Goal: Task Accomplishment & Management: Use online tool/utility

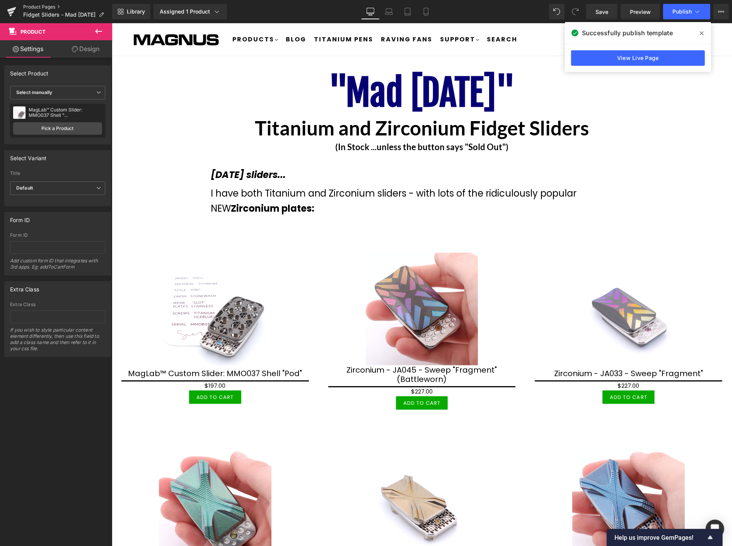
click at [34, 4] on link "Product Pages" at bounding box center [67, 7] width 89 height 6
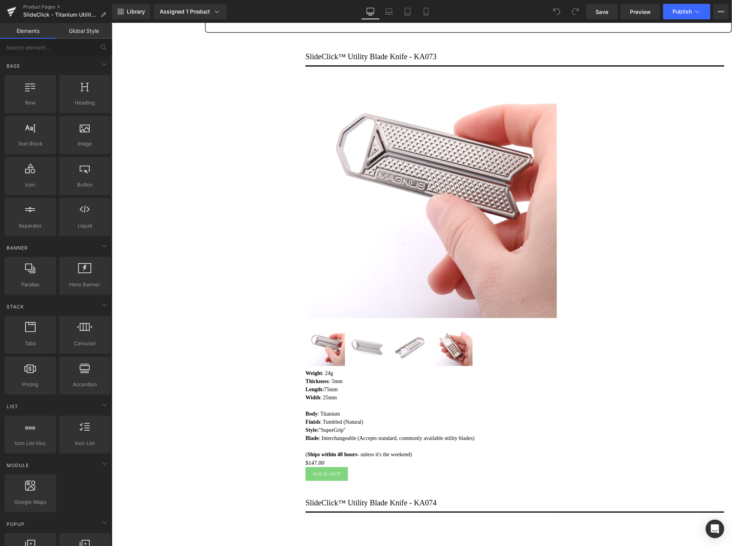
scroll to position [16, 0]
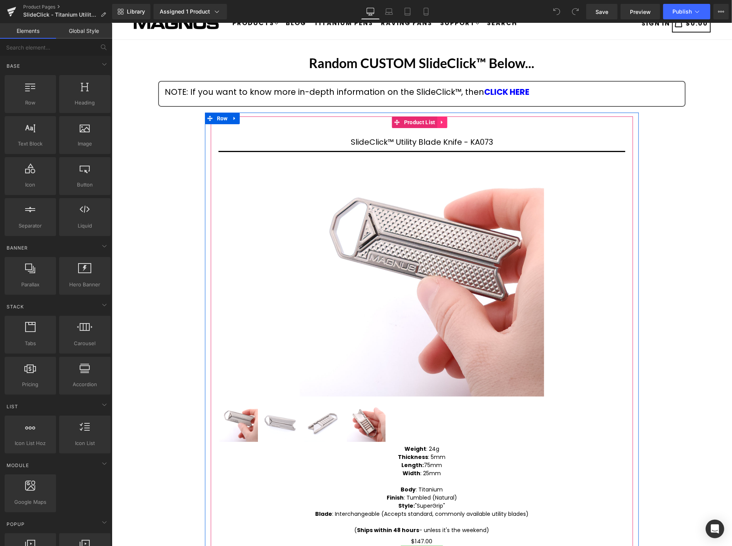
click at [440, 122] on icon at bounding box center [442, 122] width 5 height 6
click at [448, 120] on icon at bounding box center [447, 122] width 5 height 6
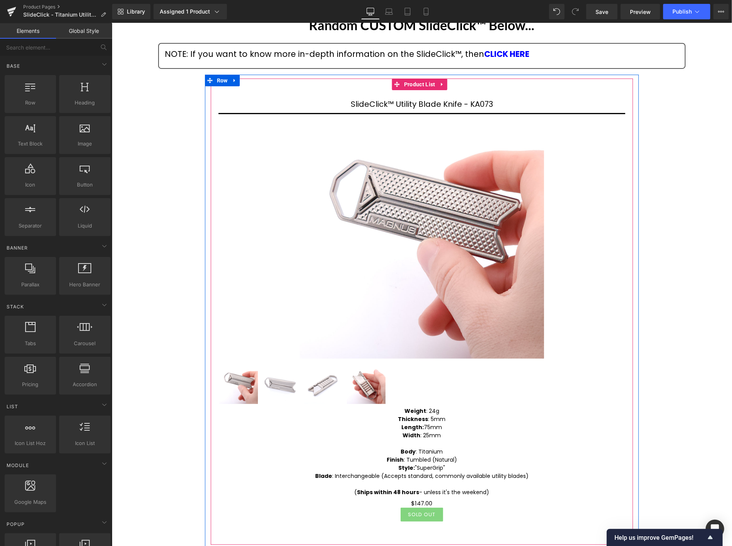
scroll to position [0, 0]
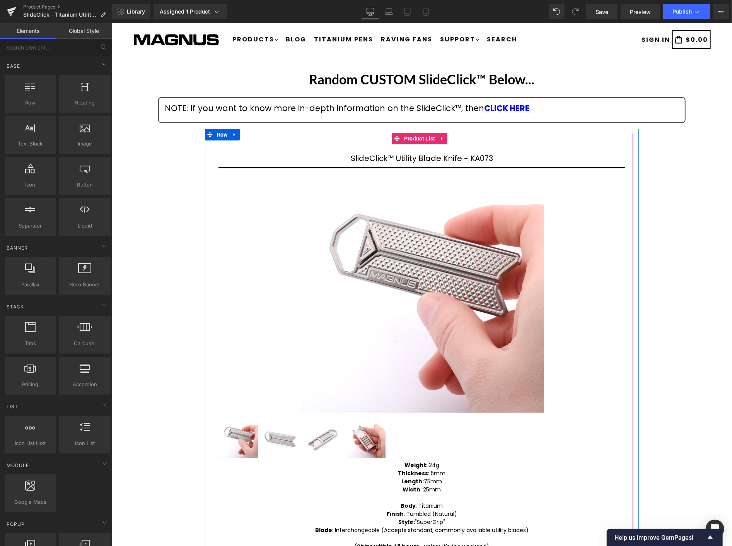
click at [440, 137] on icon at bounding box center [442, 138] width 5 height 6
click at [445, 136] on icon at bounding box center [447, 137] width 5 height 5
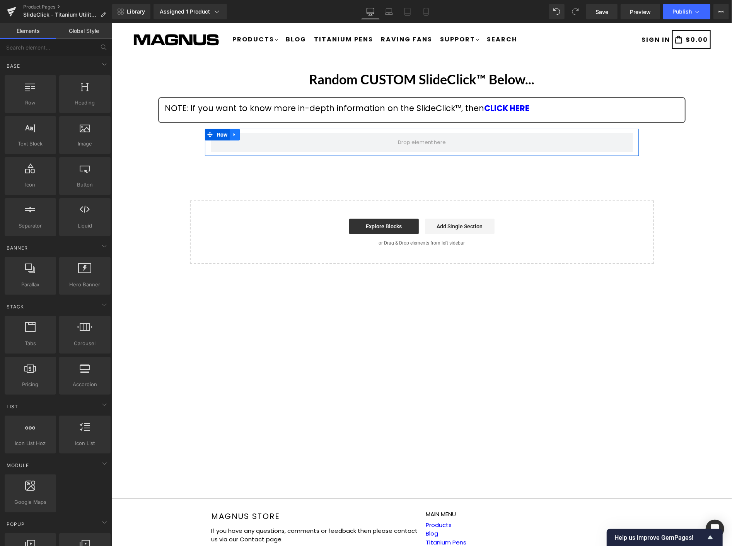
click at [233, 134] on icon at bounding box center [234, 134] width 2 height 3
click at [253, 132] on icon at bounding box center [254, 134] width 5 height 5
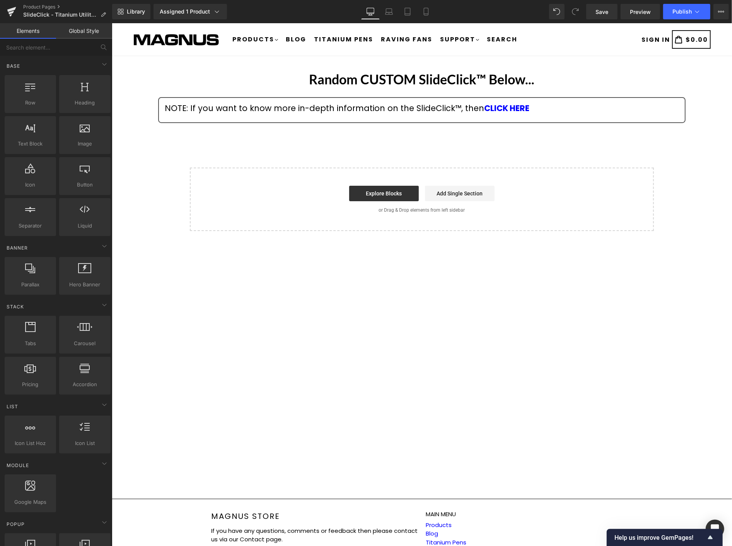
click at [365, 147] on div "Random CUSTOM SlideClick™ Below... Heading NOTE: If you want to know more in-de…" at bounding box center [421, 148] width 621 height 163
click at [130, 13] on span "Library" at bounding box center [136, 11] width 18 height 7
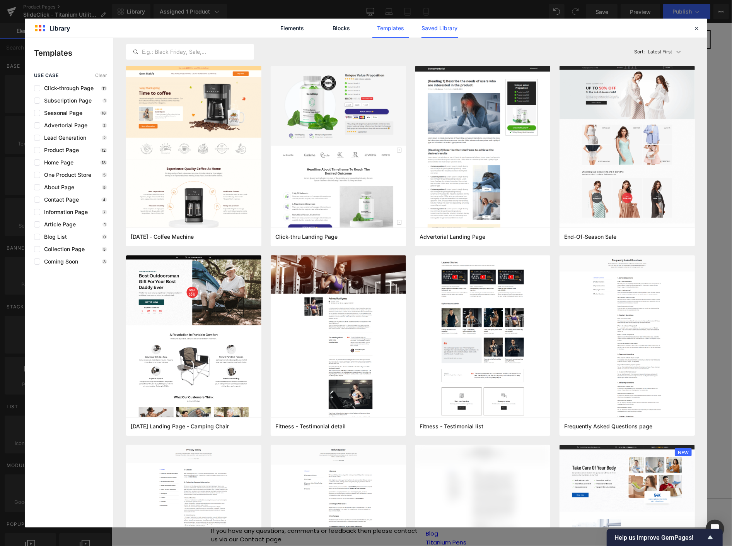
click at [447, 27] on link "Saved Library" at bounding box center [440, 28] width 37 height 19
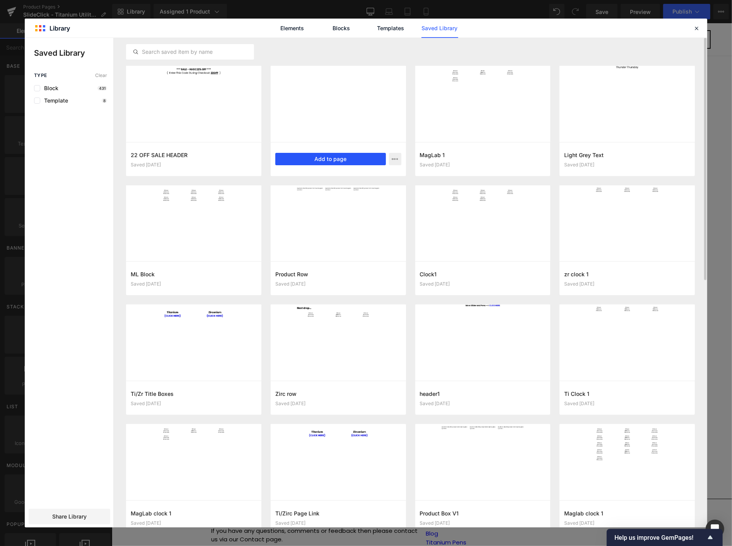
click at [339, 156] on button "Add to page" at bounding box center [330, 159] width 111 height 12
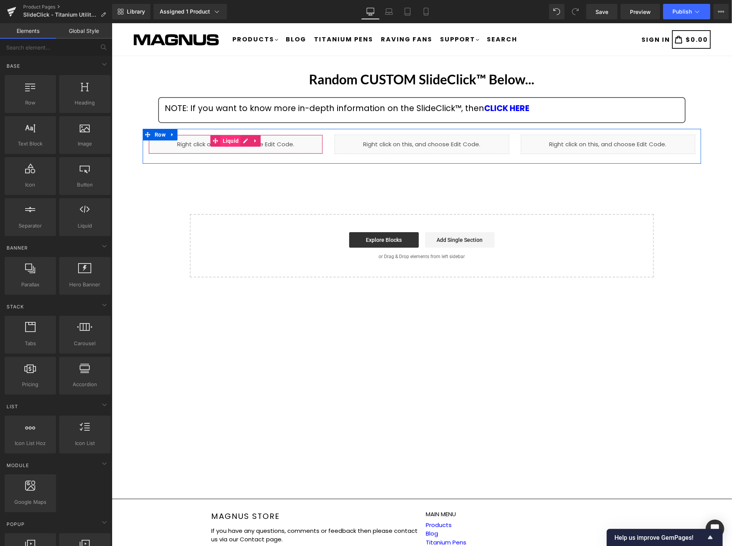
click at [232, 140] on span "Liquid" at bounding box center [231, 141] width 20 height 12
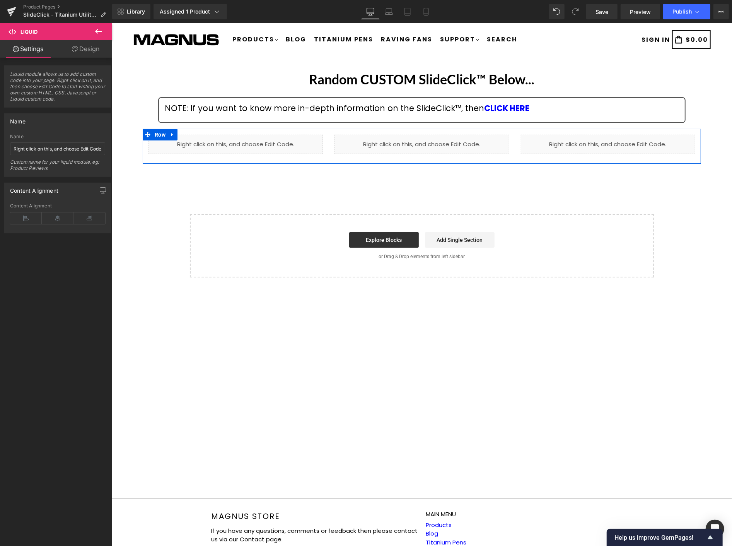
click at [169, 130] on link at bounding box center [172, 134] width 10 height 12
click at [191, 133] on icon at bounding box center [192, 135] width 5 height 6
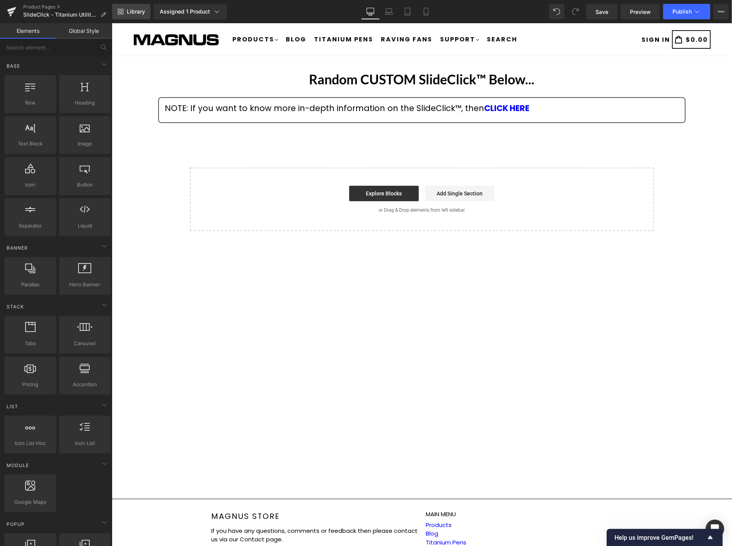
click at [139, 14] on span "Library" at bounding box center [136, 11] width 18 height 7
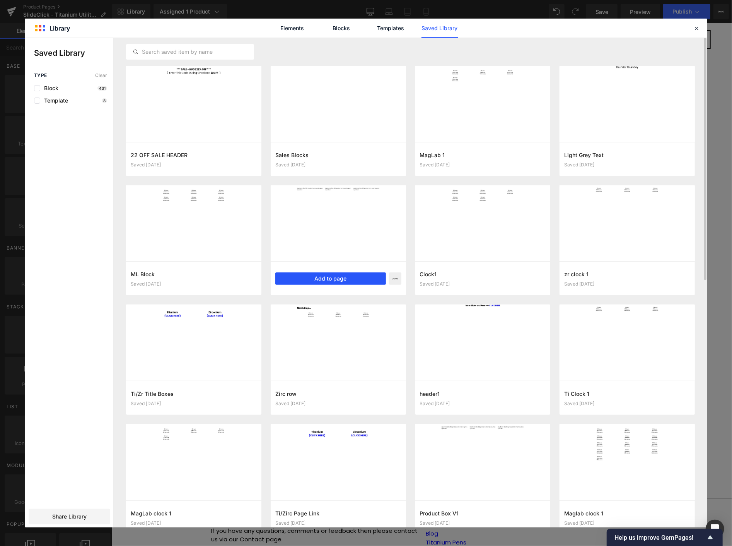
click at [325, 277] on button "Add to page" at bounding box center [330, 278] width 111 height 12
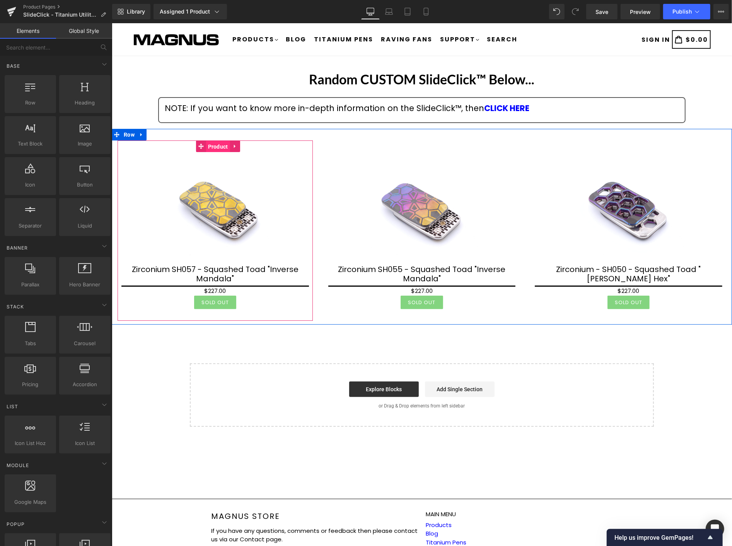
click at [215, 148] on span "Product" at bounding box center [218, 146] width 24 height 12
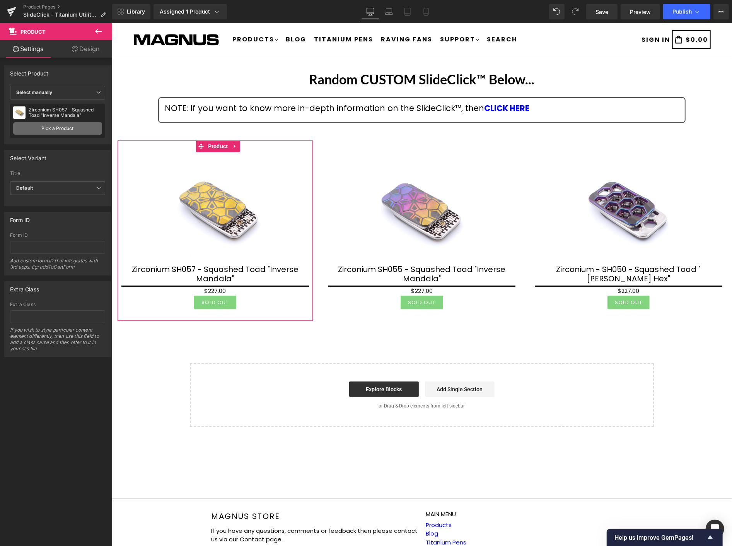
click at [67, 129] on link "Pick a Product" at bounding box center [57, 128] width 89 height 12
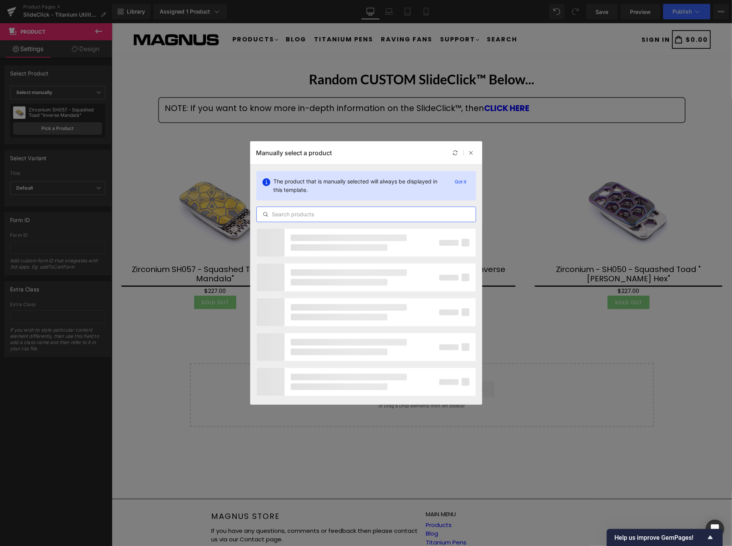
click at [314, 217] on input "text" at bounding box center [366, 214] width 219 height 9
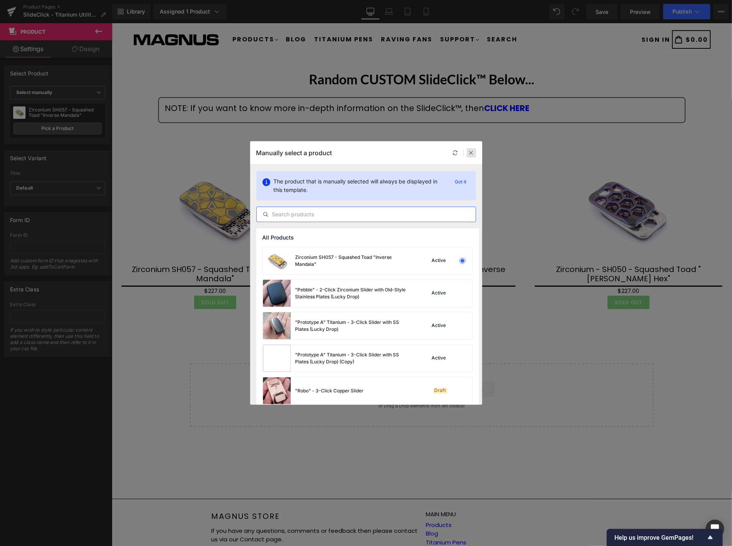
click at [473, 153] on icon at bounding box center [471, 152] width 5 height 5
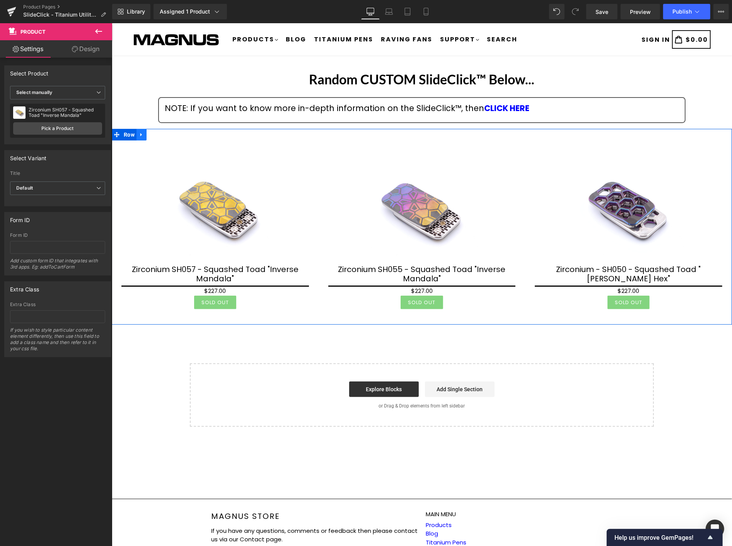
click at [142, 134] on icon at bounding box center [141, 135] width 5 height 6
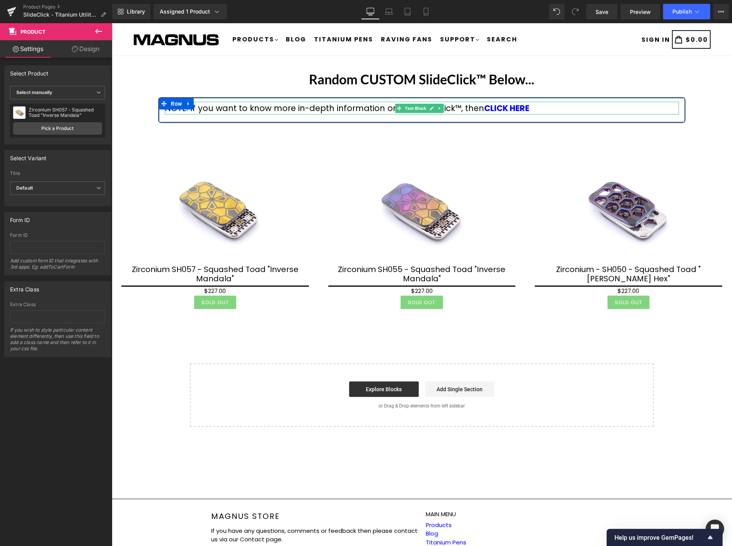
click at [238, 106] on div "NOTE: If you want to know more in-depth information on the SlideClick™, then CL…" at bounding box center [421, 107] width 514 height 13
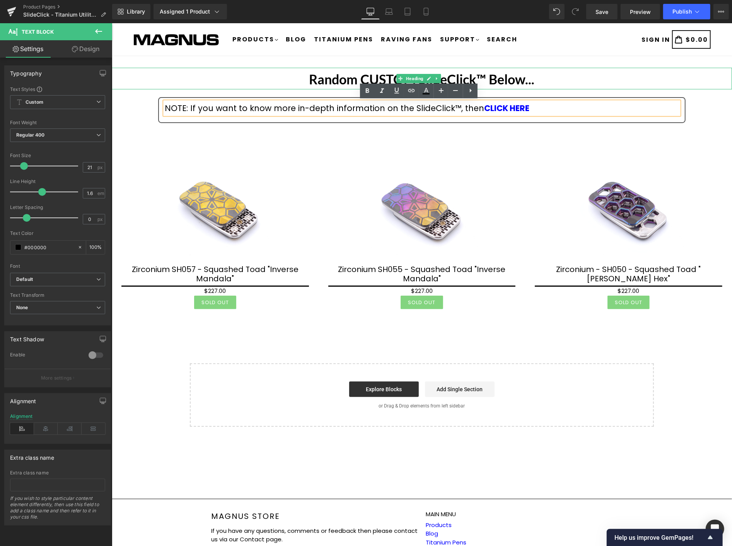
click at [486, 79] on strong "Random CUSTOM SlideClick™ Below..." at bounding box center [422, 79] width 226 height 16
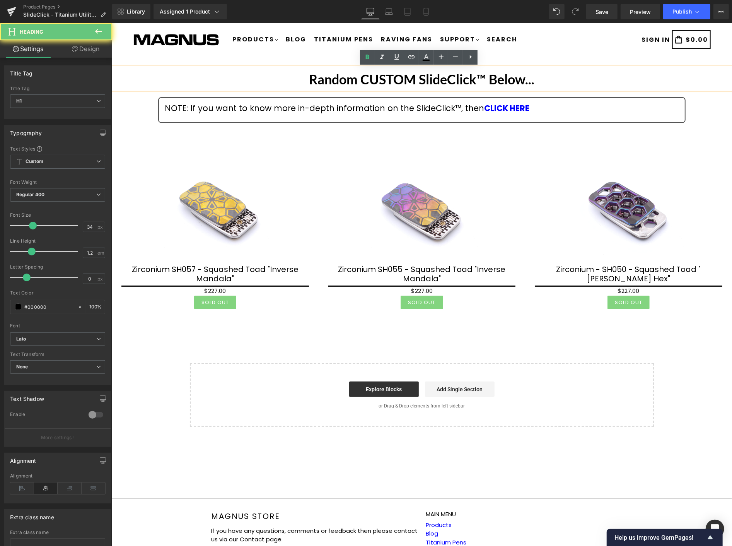
click at [487, 81] on strong "Random CUSTOM SlideClick™ Below..." at bounding box center [422, 79] width 226 height 16
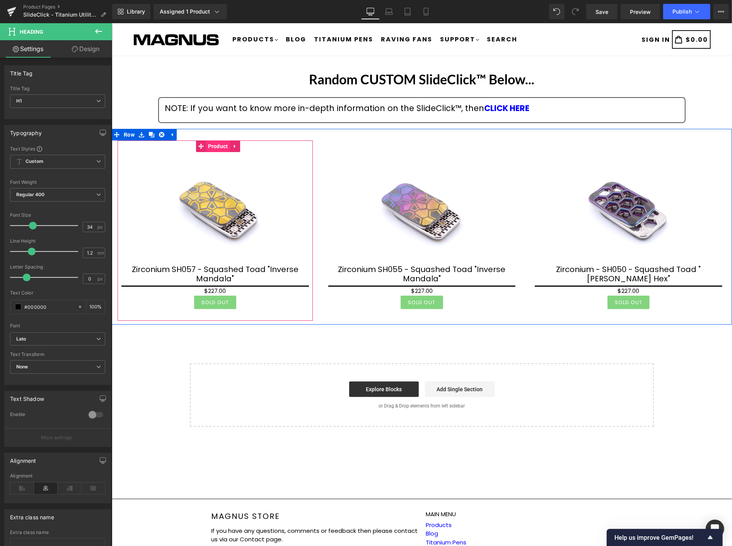
click at [218, 147] on span "Product" at bounding box center [218, 146] width 24 height 12
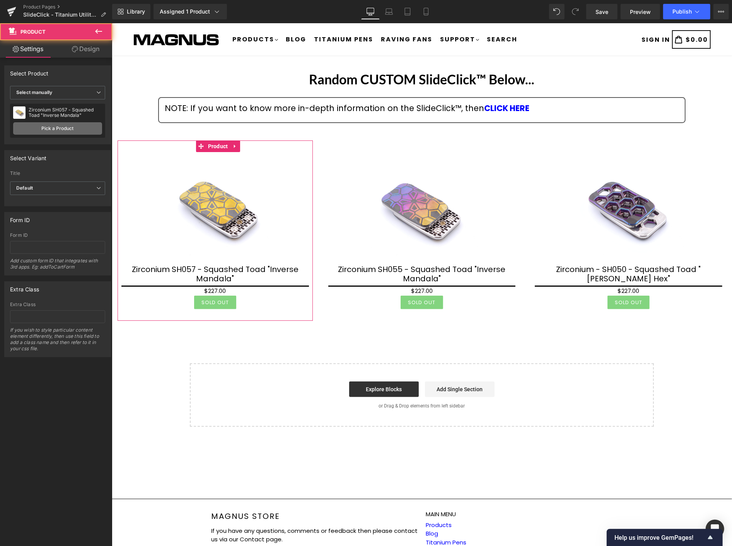
click at [68, 132] on link "Pick a Product" at bounding box center [57, 128] width 89 height 12
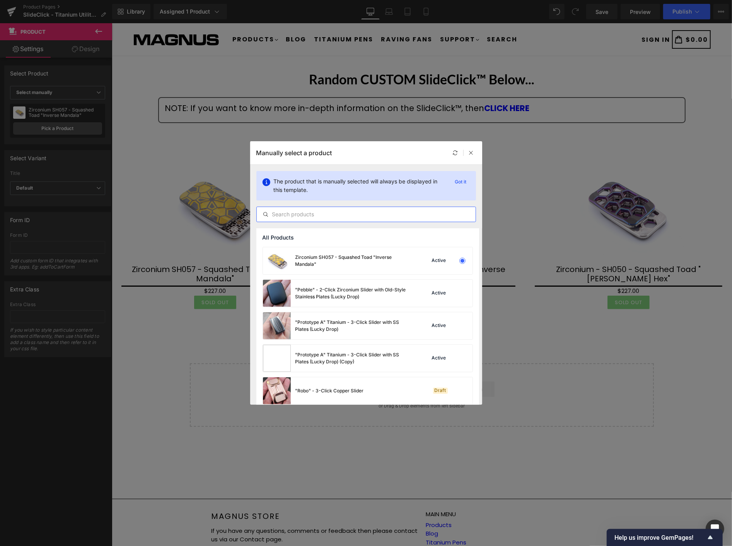
click at [283, 217] on input "text" at bounding box center [366, 214] width 219 height 9
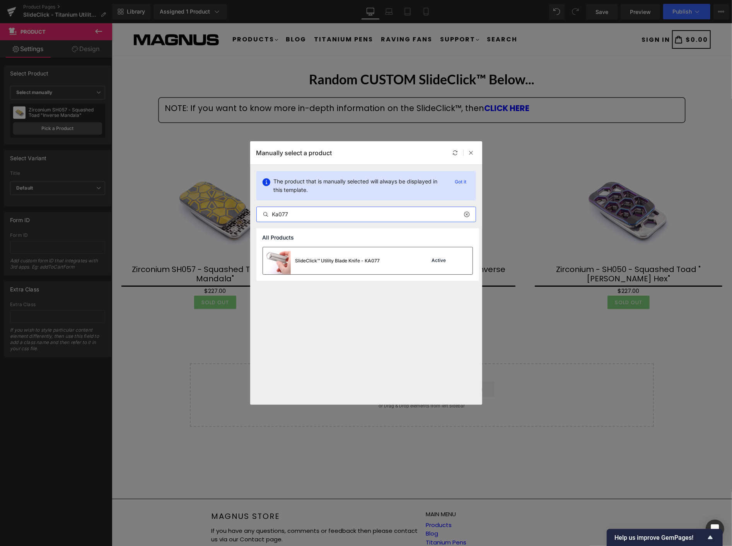
type input "Ka077"
click at [308, 260] on div "SlideClick™ Utility Blade Knife - KA077" at bounding box center [338, 260] width 85 height 7
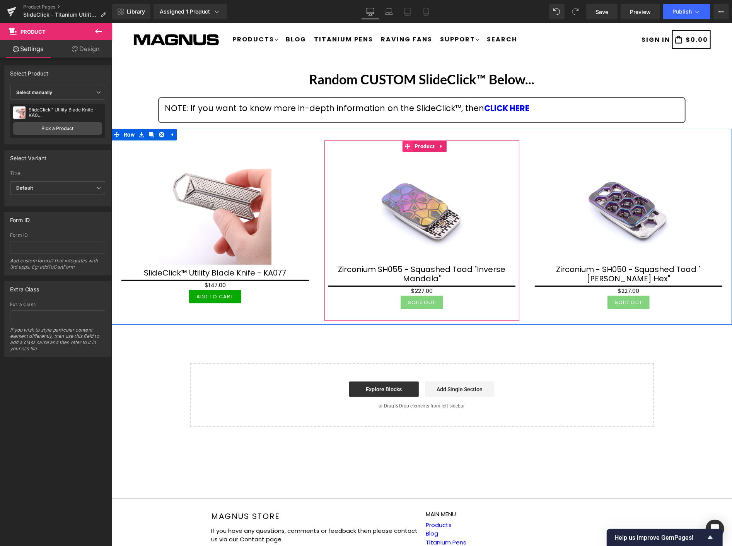
drag, startPoint x: 427, startPoint y: 146, endPoint x: 401, endPoint y: 149, distance: 26.5
click at [427, 145] on span "Product" at bounding box center [424, 146] width 24 height 12
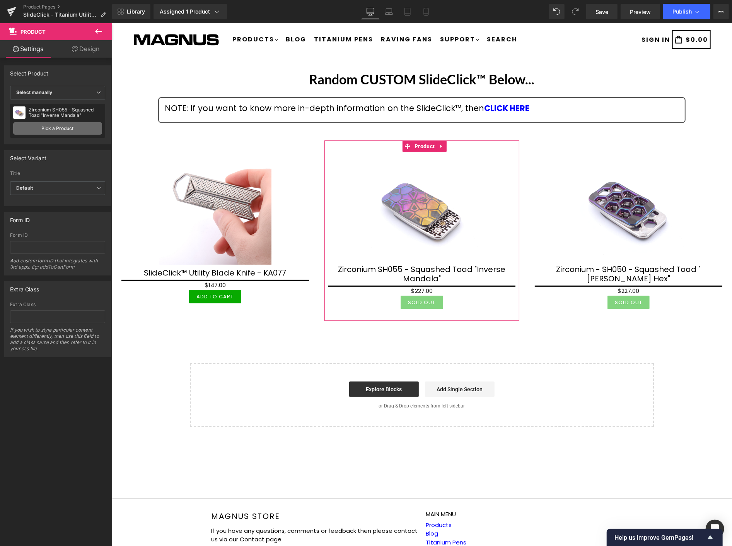
click at [68, 129] on link "Pick a Product" at bounding box center [57, 128] width 89 height 12
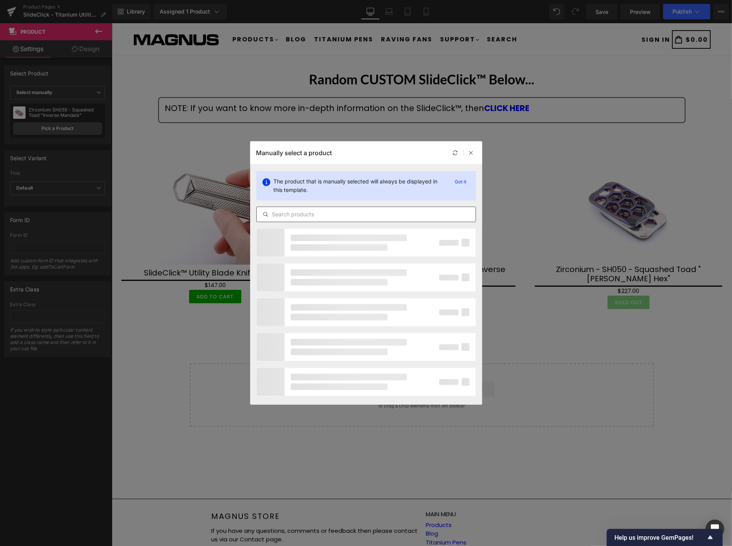
click at [310, 214] on input "text" at bounding box center [366, 214] width 219 height 9
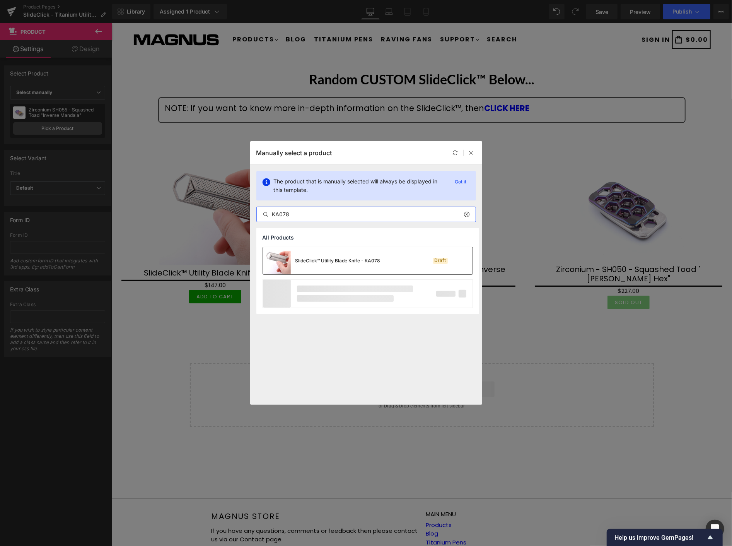
type input "KA078"
click at [306, 256] on div "SlideClick™ Utility Blade Knife - KA078" at bounding box center [322, 260] width 118 height 27
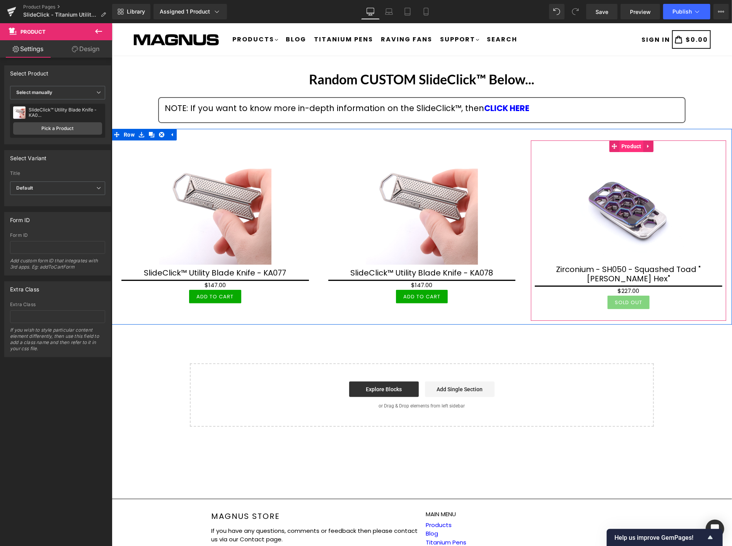
click at [627, 149] on span "Product" at bounding box center [631, 146] width 24 height 12
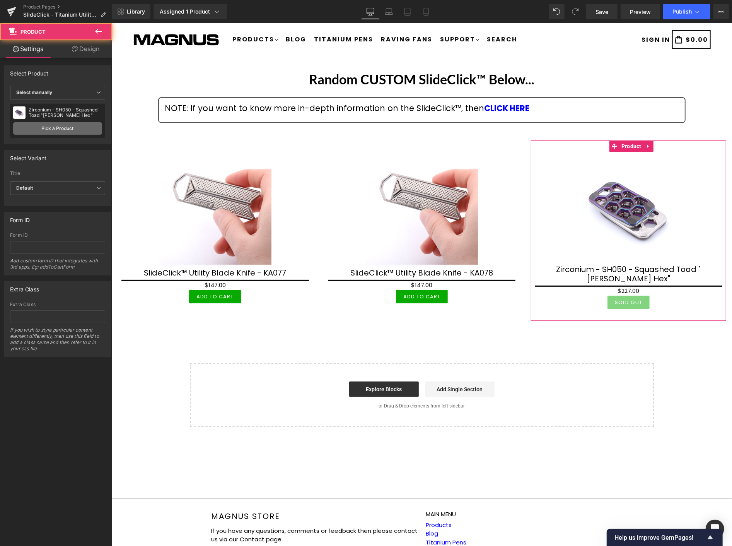
click at [61, 129] on link "Pick a Product" at bounding box center [57, 128] width 89 height 12
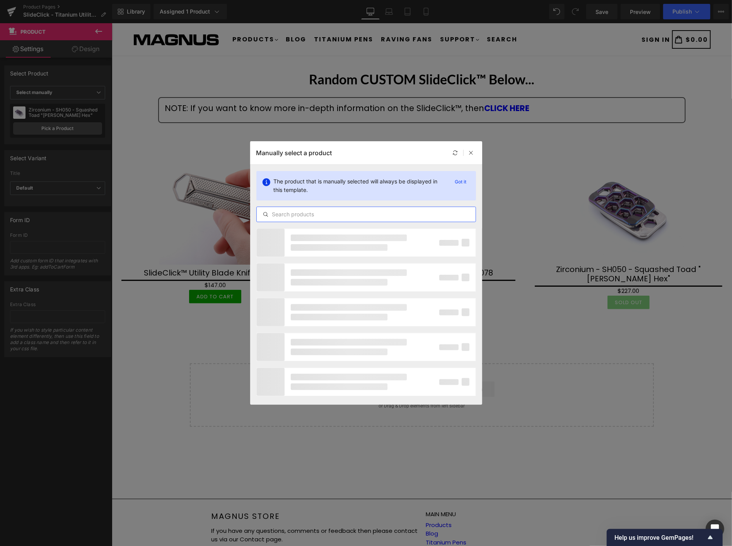
click at [276, 217] on input "text" at bounding box center [366, 214] width 219 height 9
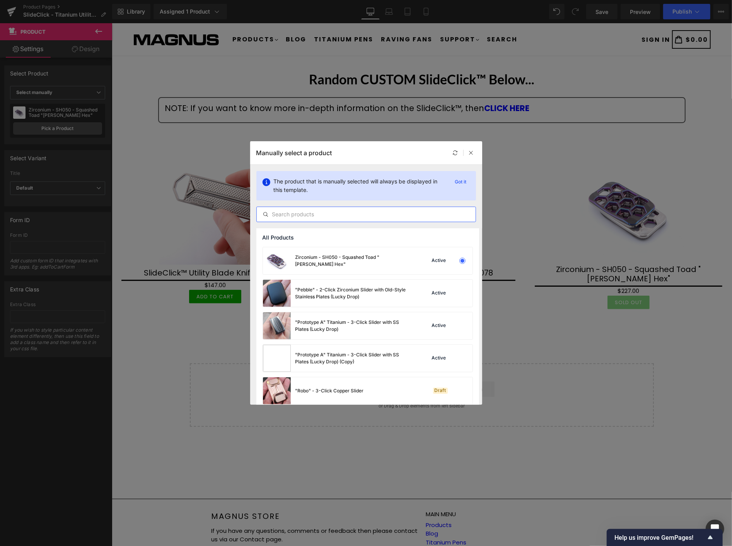
click at [280, 214] on input "text" at bounding box center [366, 214] width 219 height 9
click at [282, 215] on input "text" at bounding box center [366, 214] width 219 height 9
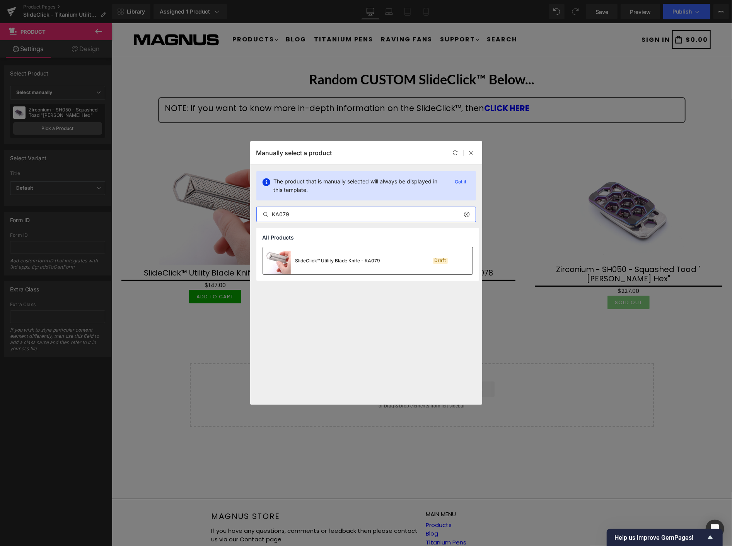
type input "KA079"
click at [305, 258] on div "SlideClick™ Utility Blade Knife - KA079" at bounding box center [338, 260] width 85 height 7
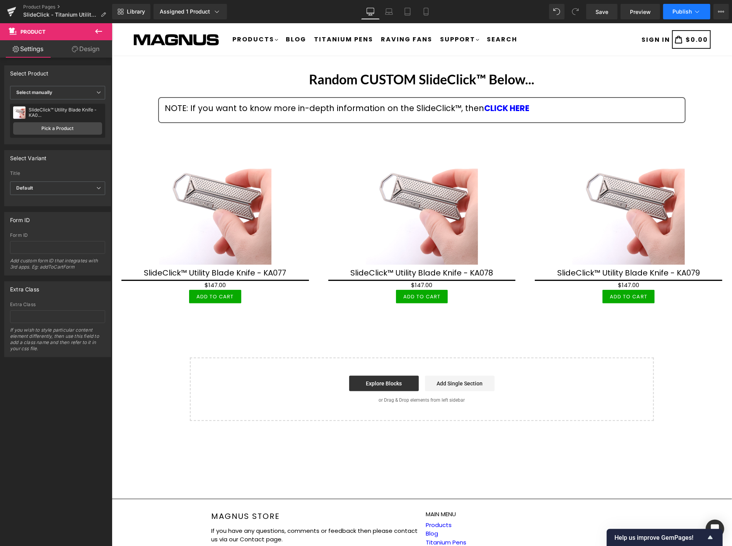
click at [685, 11] on span "Publish" at bounding box center [682, 12] width 19 height 6
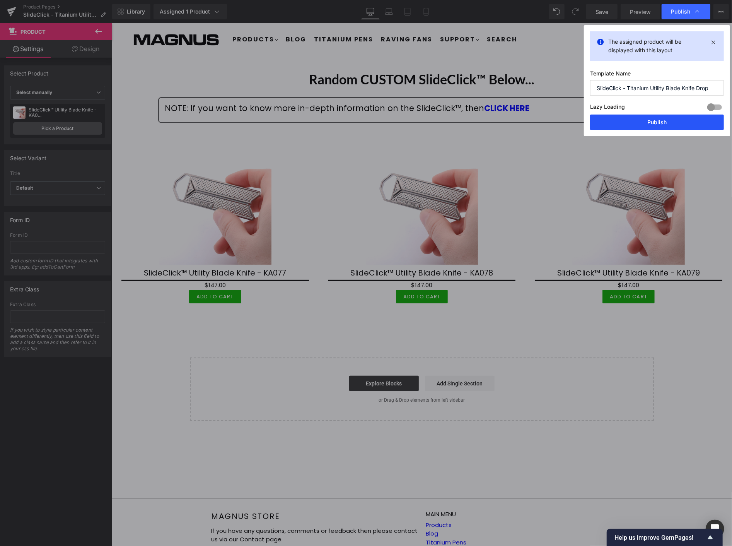
click at [699, 123] on button "Publish" at bounding box center [657, 122] width 134 height 15
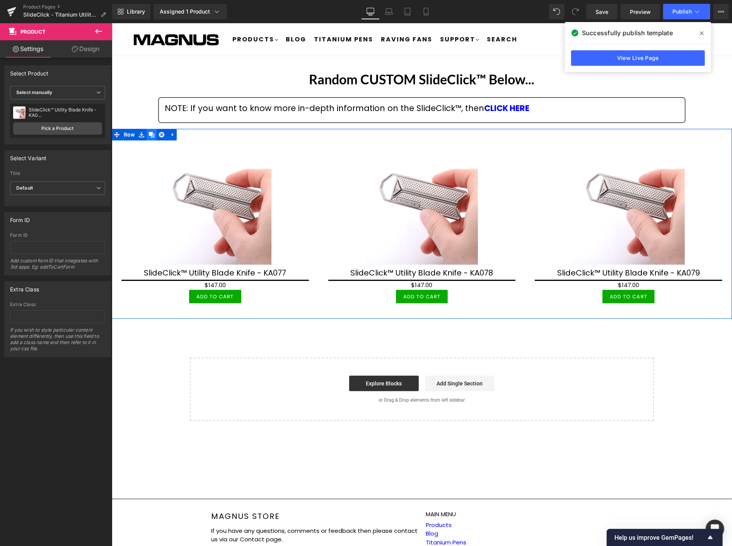
click at [151, 133] on icon at bounding box center [151, 134] width 5 height 5
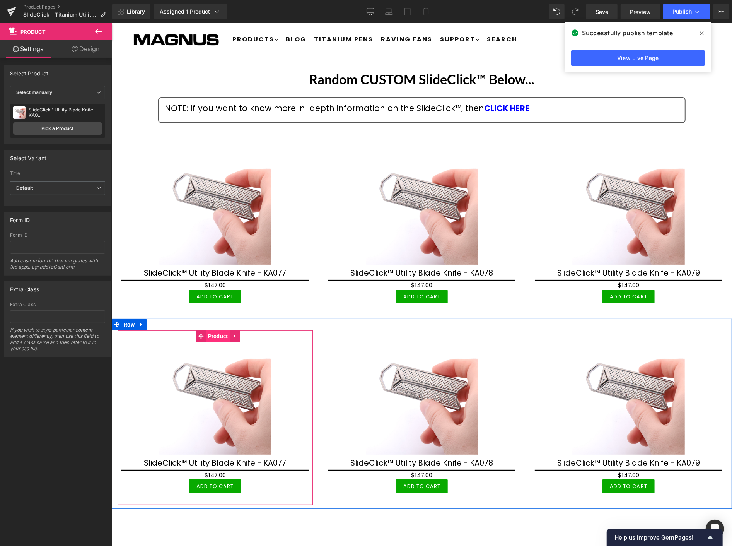
click at [209, 335] on span "Product" at bounding box center [218, 336] width 24 height 12
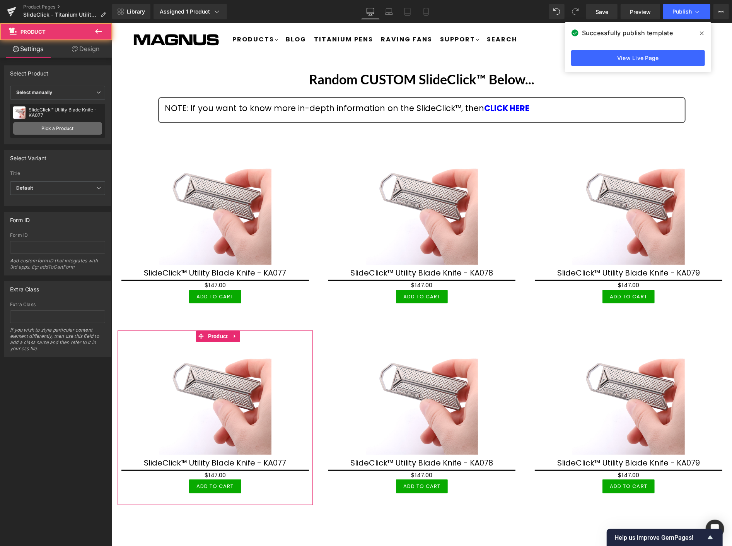
click at [71, 128] on link "Pick a Product" at bounding box center [57, 128] width 89 height 12
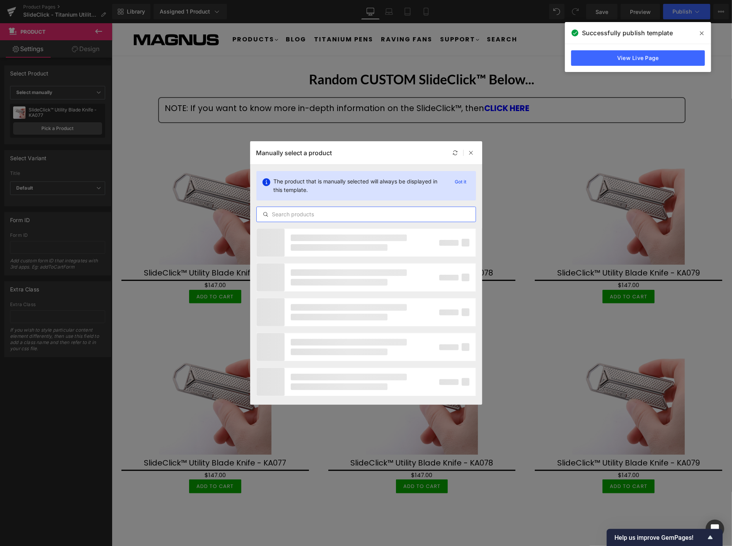
click at [298, 217] on input "text" at bounding box center [366, 214] width 219 height 9
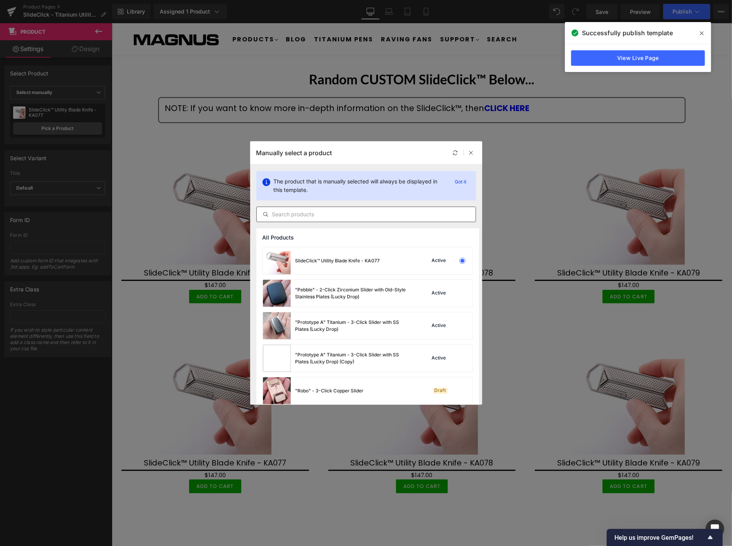
click at [291, 212] on input "text" at bounding box center [366, 214] width 219 height 9
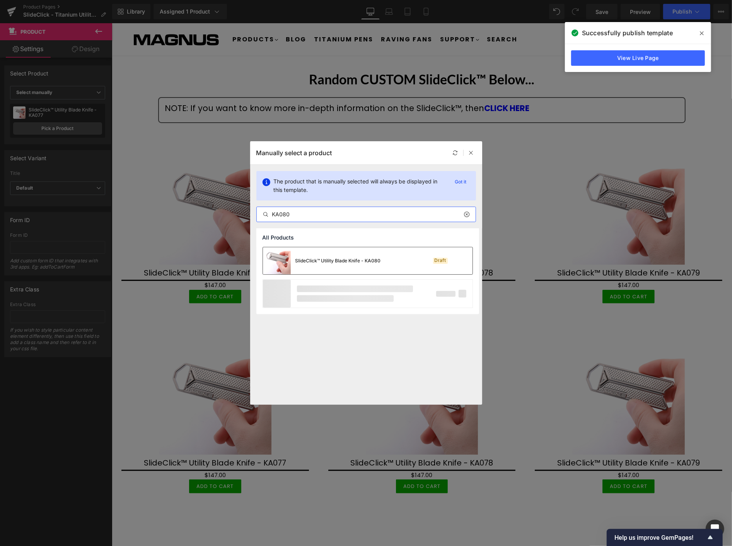
type input "KA080"
click at [330, 262] on div "SlideClick™ Utility Blade Knife - KA080" at bounding box center [339, 260] width 86 height 7
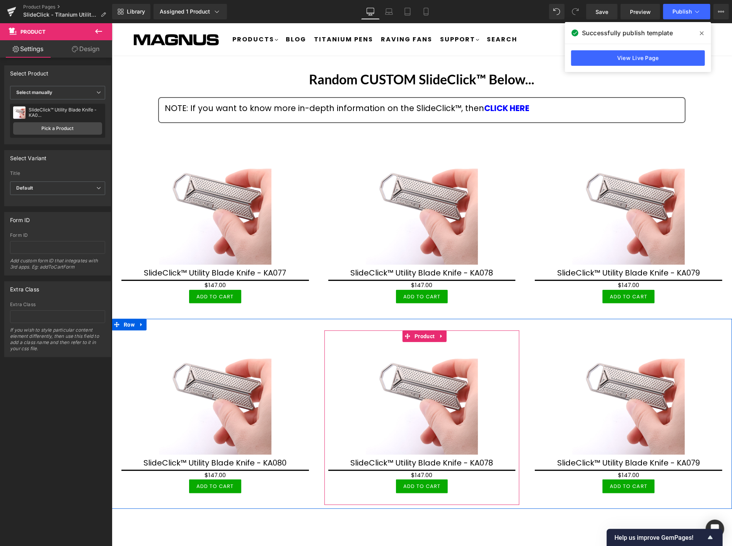
drag, startPoint x: 420, startPoint y: 337, endPoint x: 393, endPoint y: 315, distance: 34.7
click at [420, 337] on span "Product" at bounding box center [424, 336] width 24 height 12
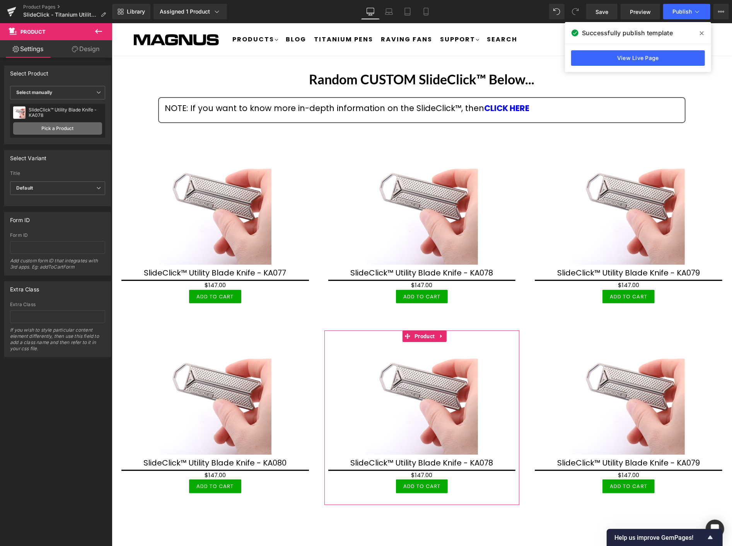
click at [45, 128] on link "Pick a Product" at bounding box center [57, 128] width 89 height 12
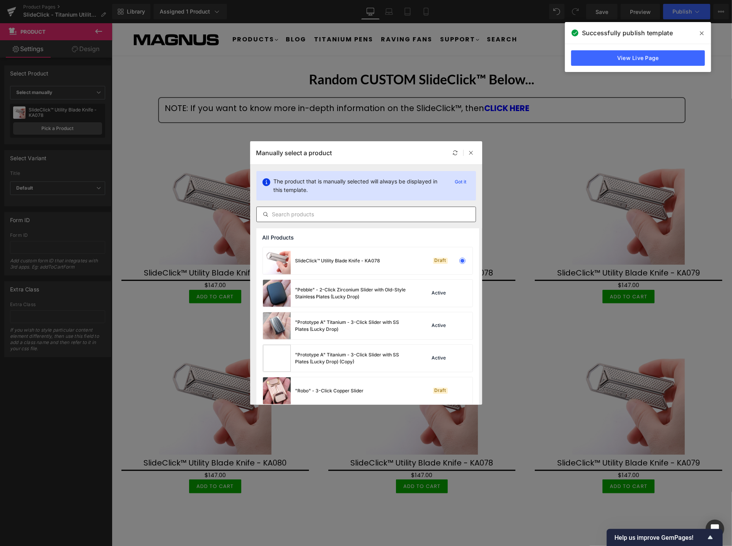
click at [310, 215] on input "text" at bounding box center [366, 214] width 219 height 9
type input "L"
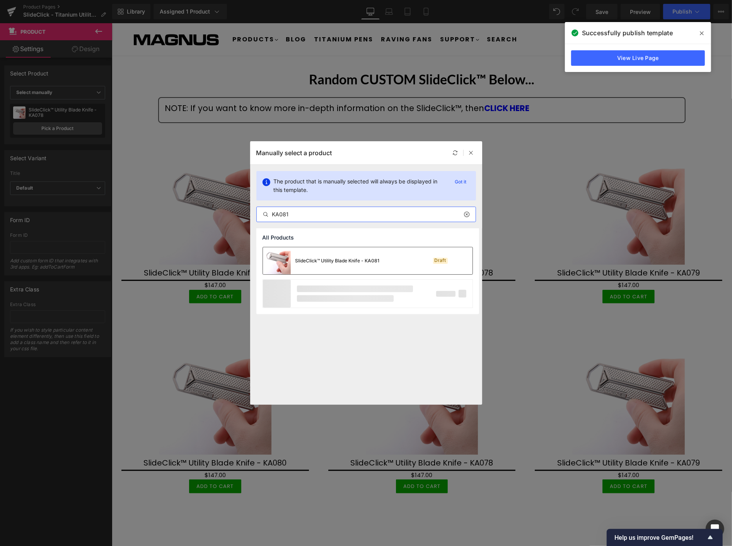
type input "KA081"
drag, startPoint x: 311, startPoint y: 258, endPoint x: 198, endPoint y: 231, distance: 116.4
click at [311, 257] on div "SlideClick™ Utility Blade Knife - KA081" at bounding box center [338, 260] width 84 height 7
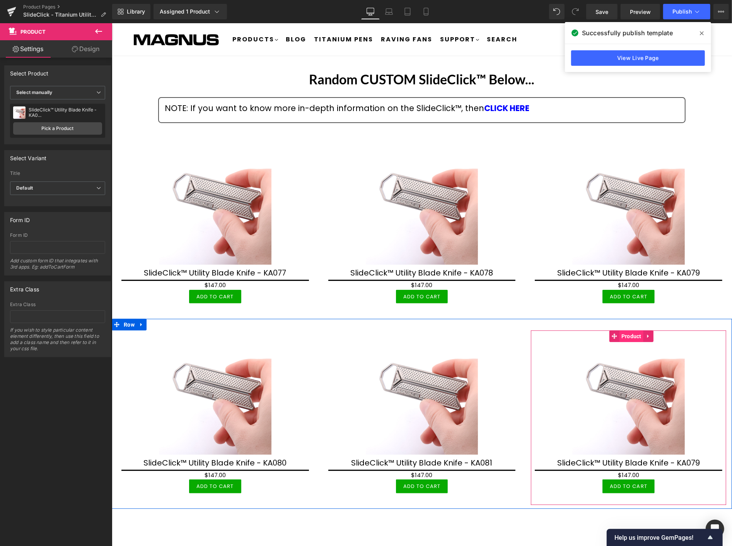
click at [625, 334] on span "Product" at bounding box center [631, 336] width 24 height 12
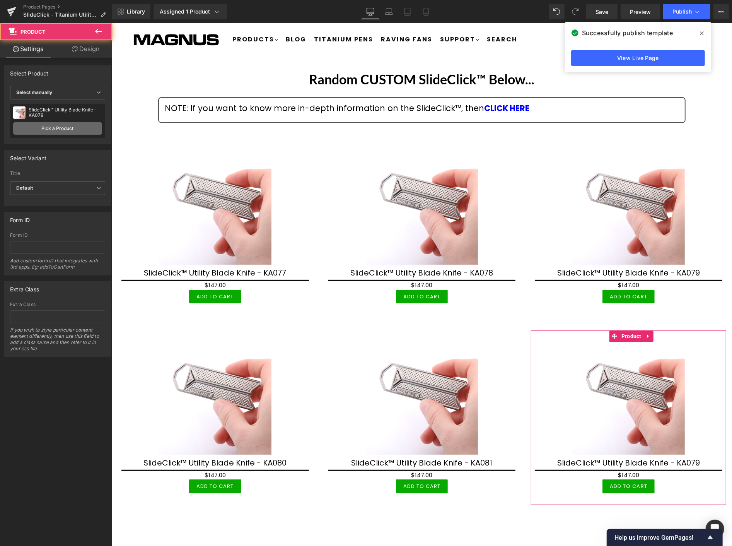
click at [75, 128] on link "Pick a Product" at bounding box center [57, 128] width 89 height 12
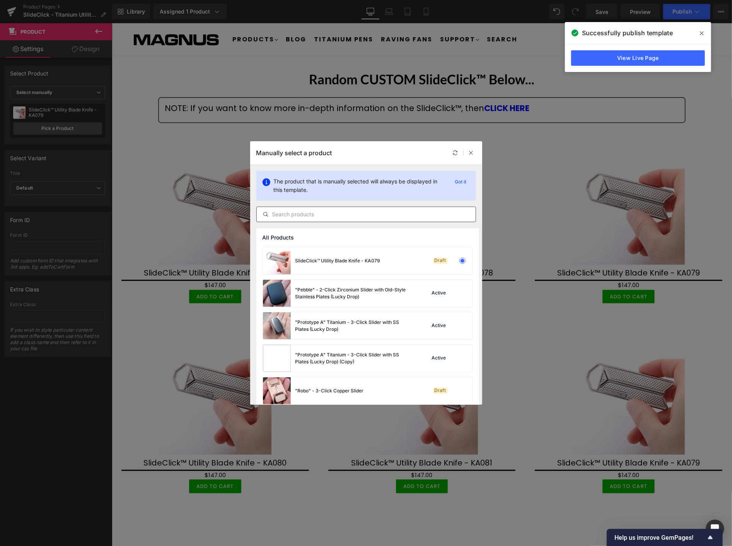
click at [328, 213] on input "text" at bounding box center [366, 214] width 219 height 9
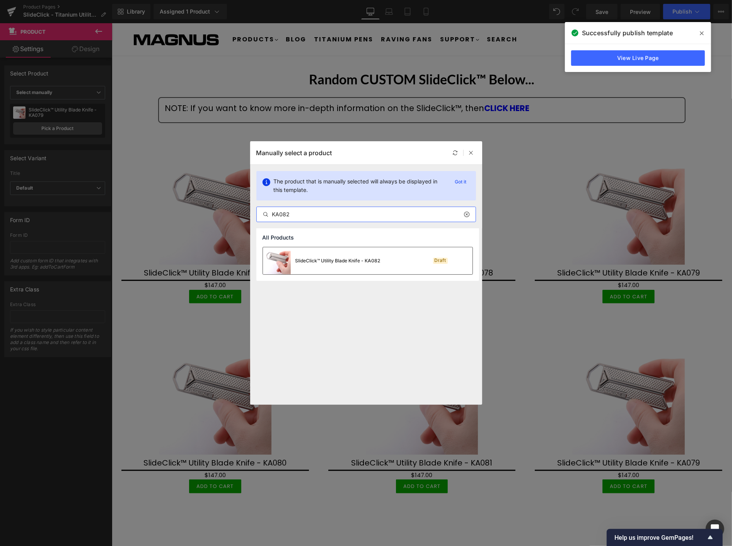
type input "KA082"
click at [349, 265] on div "SlideClick™ Utility Blade Knife - KA082" at bounding box center [322, 260] width 118 height 27
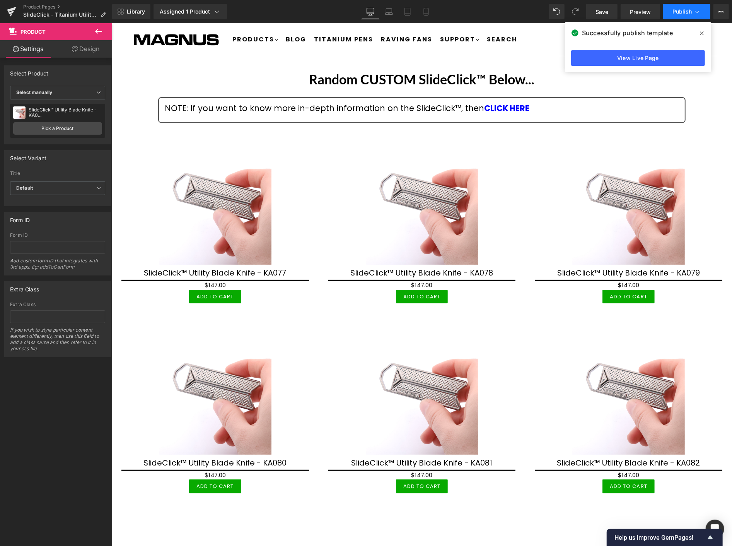
click at [687, 10] on span "Publish" at bounding box center [682, 12] width 19 height 6
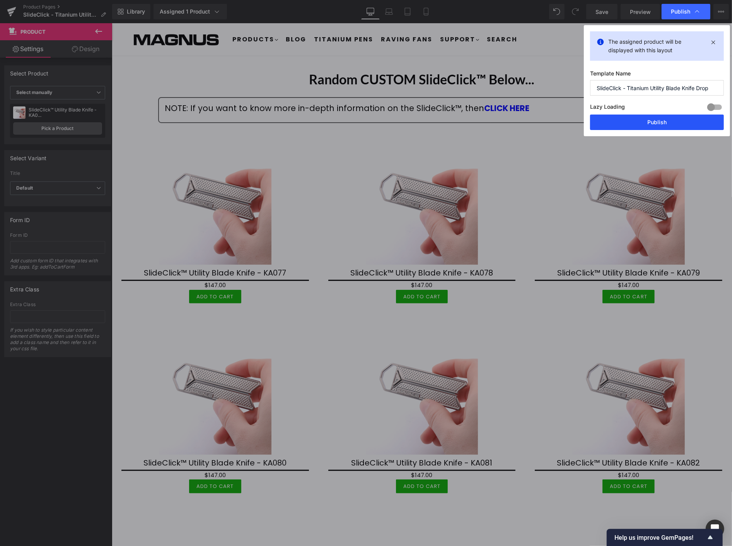
click at [674, 122] on button "Publish" at bounding box center [657, 122] width 134 height 15
